Goal: Task Accomplishment & Management: Manage account settings

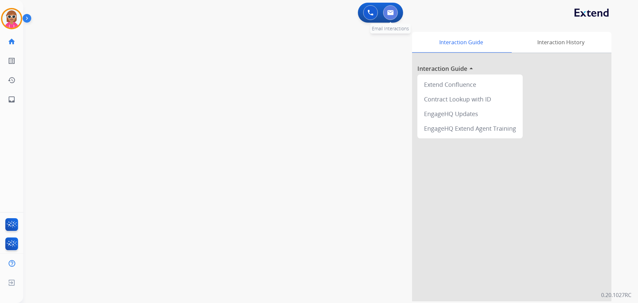
click at [391, 17] on button at bounding box center [390, 12] width 15 height 15
click at [394, 15] on button at bounding box center [390, 12] width 15 height 15
select select "**********"
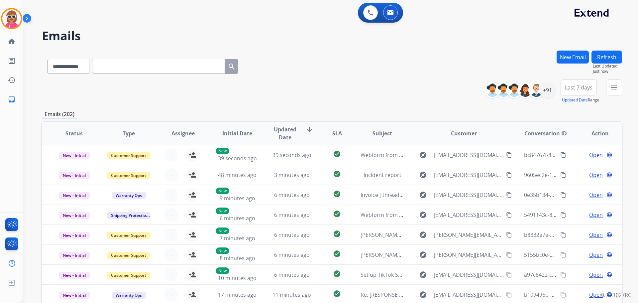
drag, startPoint x: 252, startPoint y: 69, endPoint x: 276, endPoint y: 74, distance: 24.1
click at [252, 69] on div "**********" at bounding box center [332, 65] width 580 height 29
drag, startPoint x: 626, startPoint y: 87, endPoint x: 616, endPoint y: 88, distance: 10.3
click at [626, 87] on div "**********" at bounding box center [330, 151] width 615 height 303
click at [616, 88] on mat-icon "menu" at bounding box center [614, 87] width 8 height 8
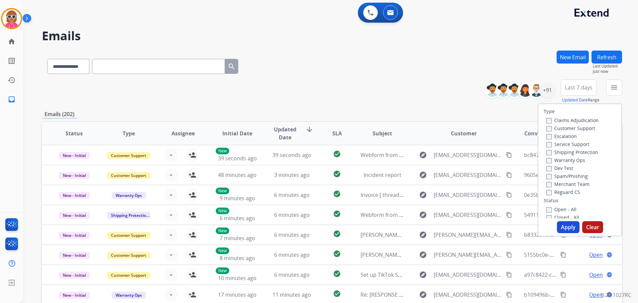
click at [558, 130] on label "Customer Support" at bounding box center [570, 128] width 49 height 6
drag, startPoint x: 564, startPoint y: 150, endPoint x: 563, endPoint y: 161, distance: 11.3
click at [564, 150] on label "Shipping Protection" at bounding box center [572, 152] width 52 height 6
click at [564, 194] on label "Reguard CS" at bounding box center [563, 192] width 34 height 6
click at [556, 211] on label "Open - All" at bounding box center [561, 209] width 30 height 6
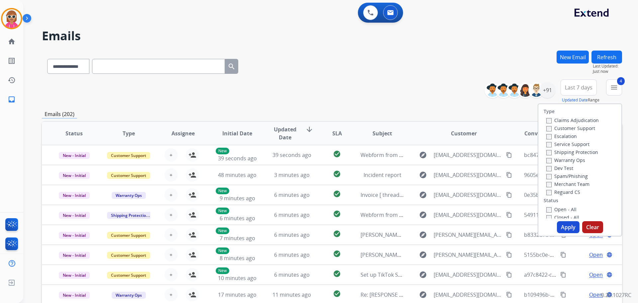
click at [563, 223] on button "Apply" at bounding box center [568, 227] width 23 height 12
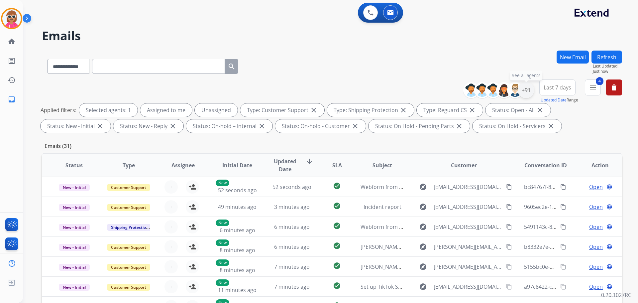
click at [528, 90] on div "+91" at bounding box center [526, 90] width 16 height 16
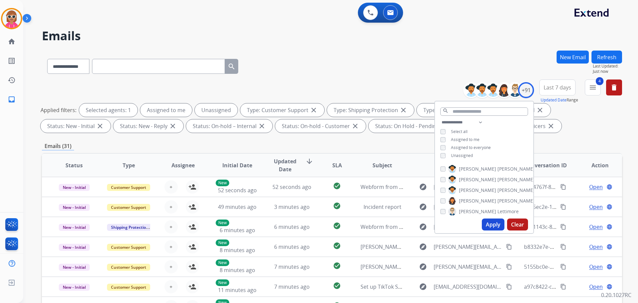
click at [469, 140] on span "Assigned to me" at bounding box center [465, 140] width 29 height 6
click at [488, 221] on button "Apply" at bounding box center [493, 224] width 23 height 12
click at [456, 155] on span "Unassigned" at bounding box center [462, 156] width 22 height 6
click at [477, 120] on select "**********" at bounding box center [463, 122] width 46 height 8
select select "**********"
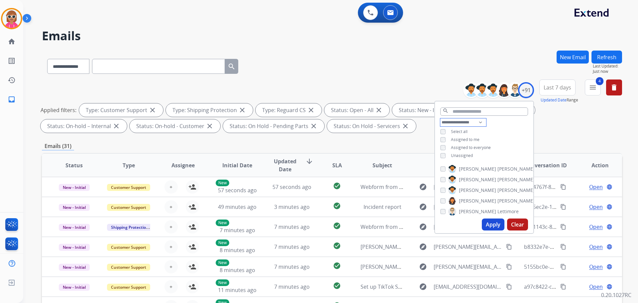
click at [440, 118] on select "**********" at bounding box center [463, 122] width 46 height 8
click at [483, 111] on input "text" at bounding box center [484, 111] width 88 height 8
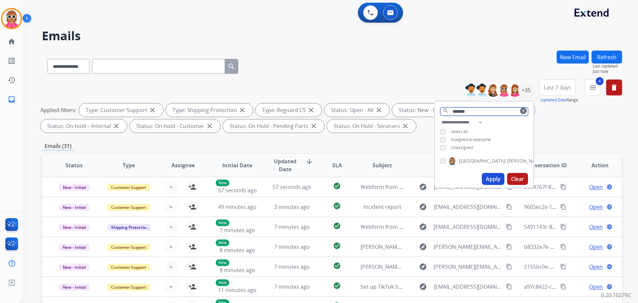
type input "*******"
click at [470, 160] on span "[GEOGRAPHIC_DATA]" at bounding box center [482, 160] width 47 height 7
click at [498, 177] on button "Apply" at bounding box center [493, 179] width 23 height 12
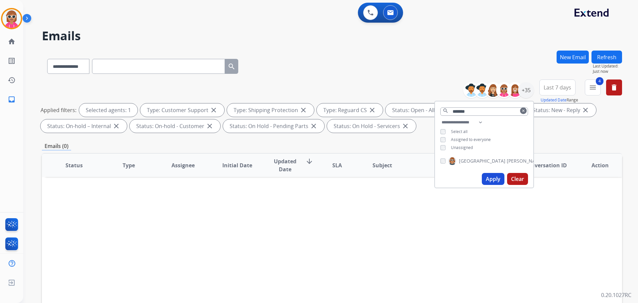
drag, startPoint x: 258, startPoint y: 233, endPoint x: 268, endPoint y: 226, distance: 12.6
click at [258, 231] on div "Status Type Assignee Initial Date Updated Date arrow_downward SLA Subject Custo…" at bounding box center [332, 264] width 580 height 223
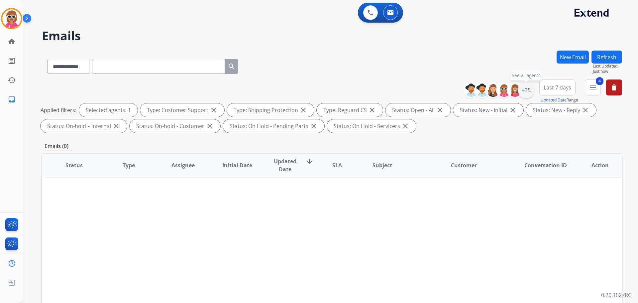
click at [530, 90] on div "+35" at bounding box center [526, 90] width 16 height 16
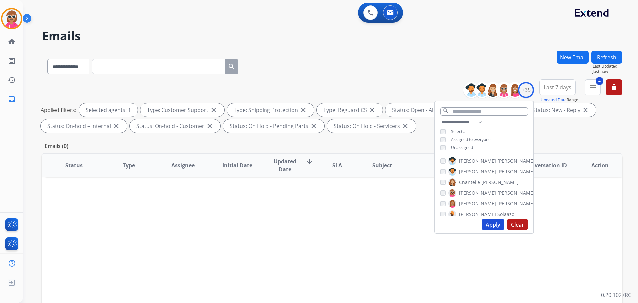
click at [455, 149] on span "Unassigned" at bounding box center [462, 148] width 22 height 6
click at [496, 223] on button "Apply" at bounding box center [493, 224] width 23 height 12
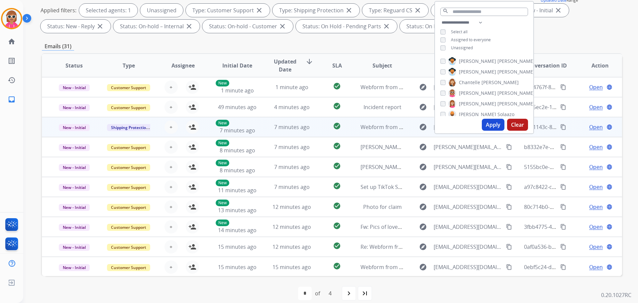
scroll to position [1, 0]
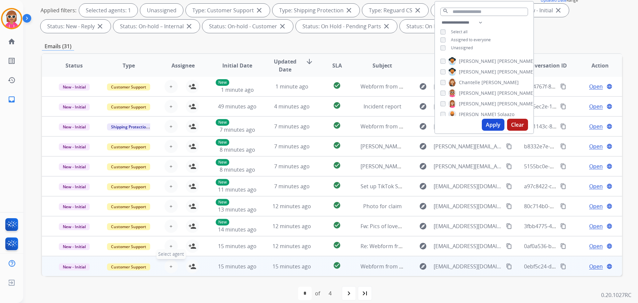
click at [169, 266] on span "+" at bounding box center [170, 266] width 3 height 8
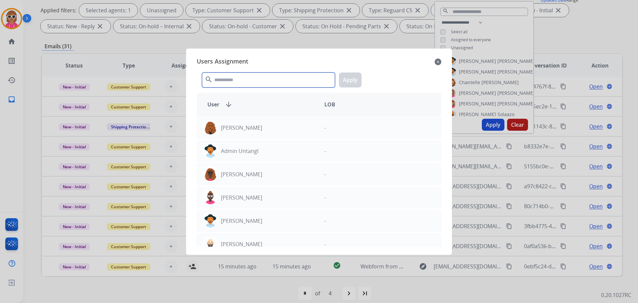
click at [239, 76] on input "text" at bounding box center [268, 79] width 133 height 15
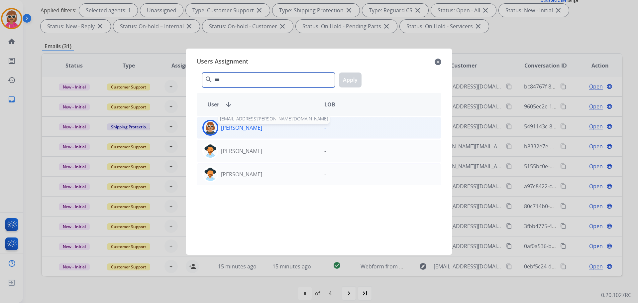
type input "***"
click at [233, 129] on p "[PERSON_NAME]" at bounding box center [241, 128] width 41 height 8
click at [348, 80] on button "Apply" at bounding box center [350, 79] width 23 height 15
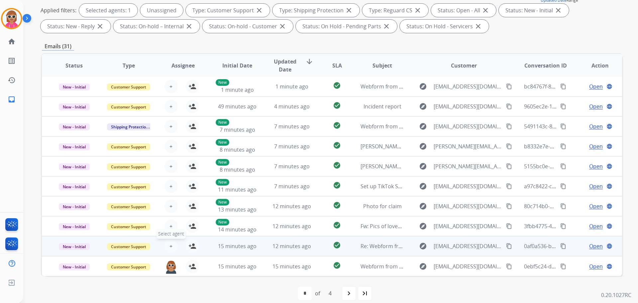
click at [169, 246] on span "+" at bounding box center [170, 246] width 3 height 8
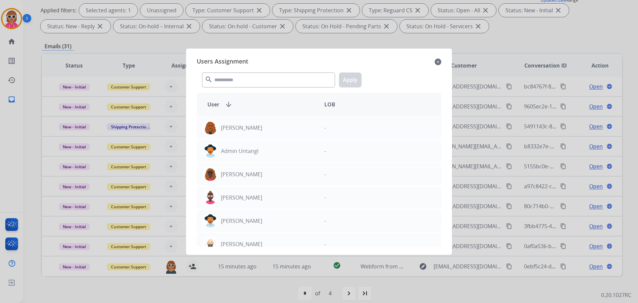
click at [246, 69] on div "search Apply" at bounding box center [319, 78] width 245 height 23
click at [241, 82] on input "text" at bounding box center [268, 79] width 133 height 15
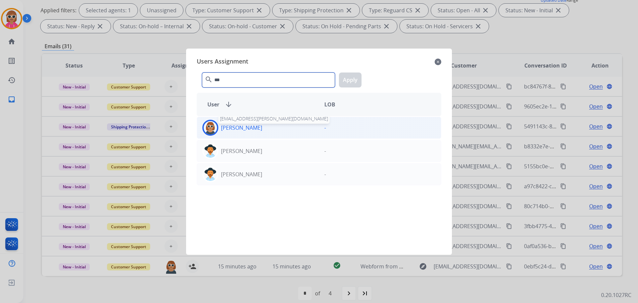
type input "***"
click at [238, 127] on p "[PERSON_NAME]" at bounding box center [241, 128] width 41 height 8
click at [348, 82] on button "Apply" at bounding box center [350, 79] width 23 height 15
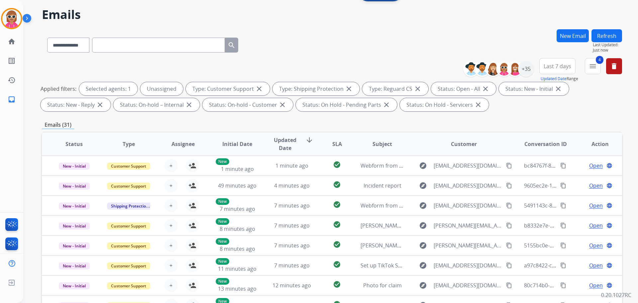
scroll to position [0, 0]
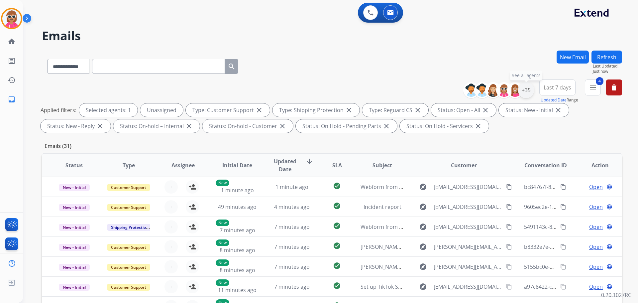
click at [526, 91] on div "+35" at bounding box center [526, 90] width 16 height 16
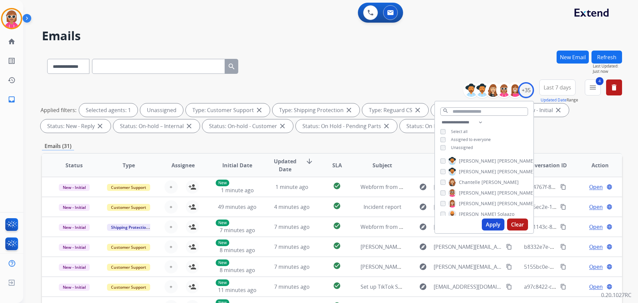
click at [464, 148] on span "Unassigned" at bounding box center [462, 148] width 22 height 6
drag, startPoint x: 473, startPoint y: 110, endPoint x: 474, endPoint y: 114, distance: 4.4
click at [473, 112] on input "text" at bounding box center [484, 111] width 88 height 8
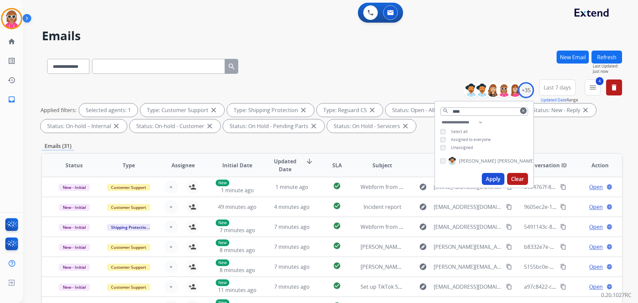
drag, startPoint x: 484, startPoint y: 158, endPoint x: 483, endPoint y: 170, distance: 11.3
click at [497, 159] on span "[PERSON_NAME]" at bounding box center [515, 160] width 37 height 7
click at [486, 178] on button "Apply" at bounding box center [493, 179] width 23 height 12
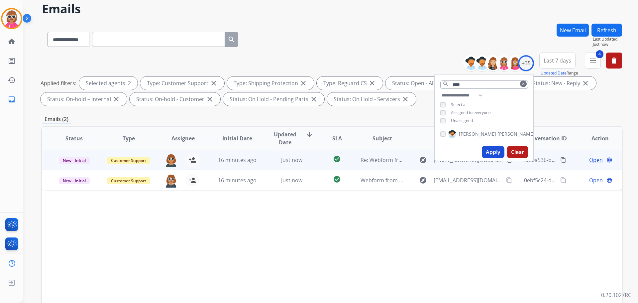
scroll to position [33, 0]
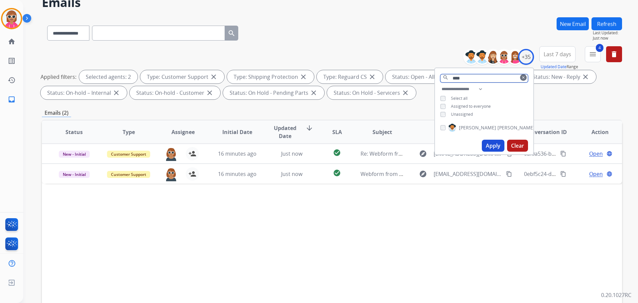
drag, startPoint x: 472, startPoint y: 79, endPoint x: 54, endPoint y: 111, distance: 419.5
click at [318, 93] on div "**********" at bounding box center [332, 74] width 580 height 56
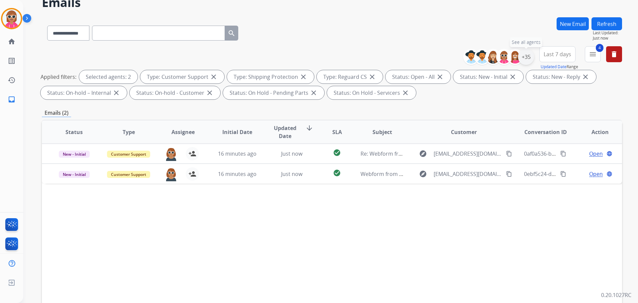
click at [523, 58] on div "+35" at bounding box center [526, 57] width 16 height 16
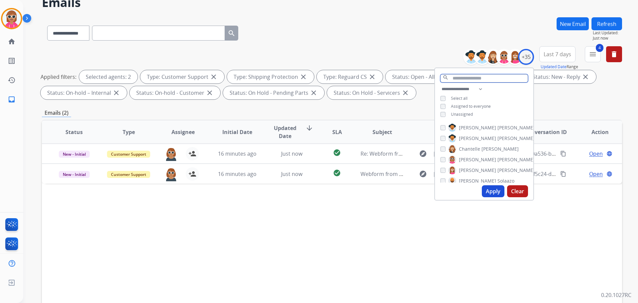
click at [476, 76] on input "text" at bounding box center [484, 78] width 88 height 8
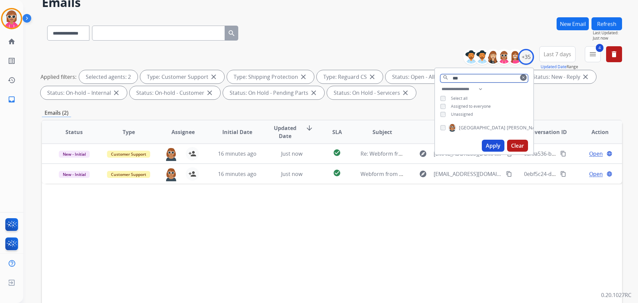
type input "***"
drag, startPoint x: 474, startPoint y: 123, endPoint x: 471, endPoint y: 126, distance: 3.5
click at [473, 124] on label "[PERSON_NAME]" at bounding box center [496, 128] width 96 height 8
click at [487, 144] on button "Apply" at bounding box center [493, 146] width 23 height 12
